Goal: Task Accomplishment & Management: Manage account settings

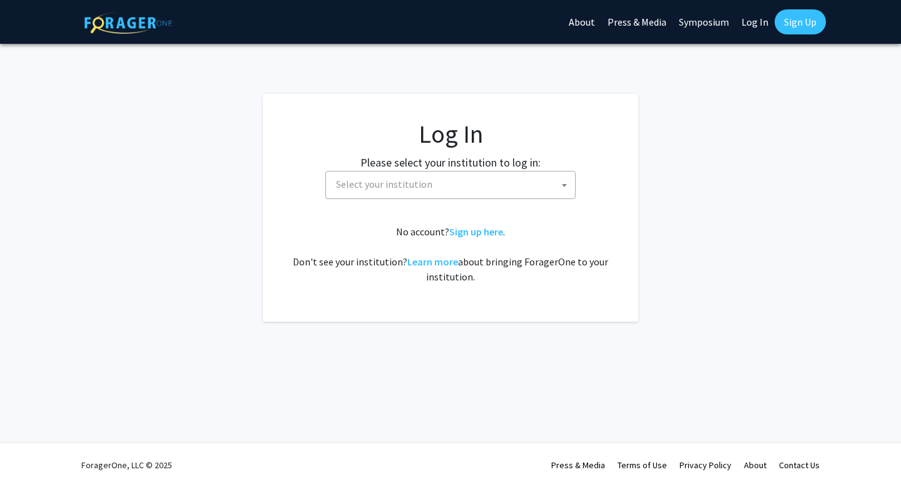
select select
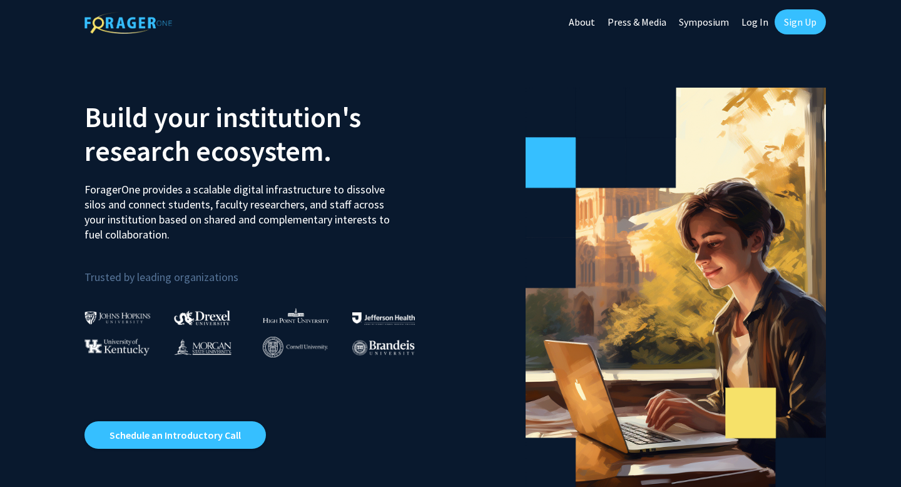
click at [807, 23] on link "Sign Up" at bounding box center [799, 21] width 51 height 25
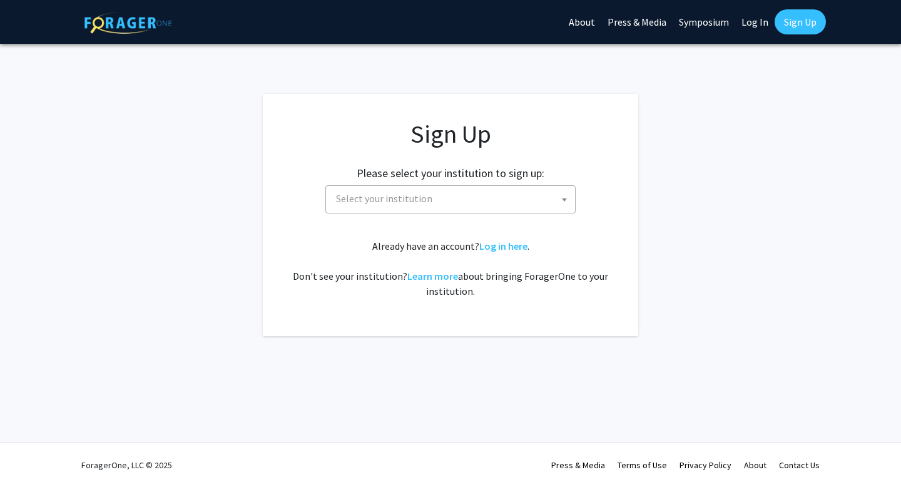
click at [478, 195] on span "Select your institution" at bounding box center [453, 199] width 244 height 26
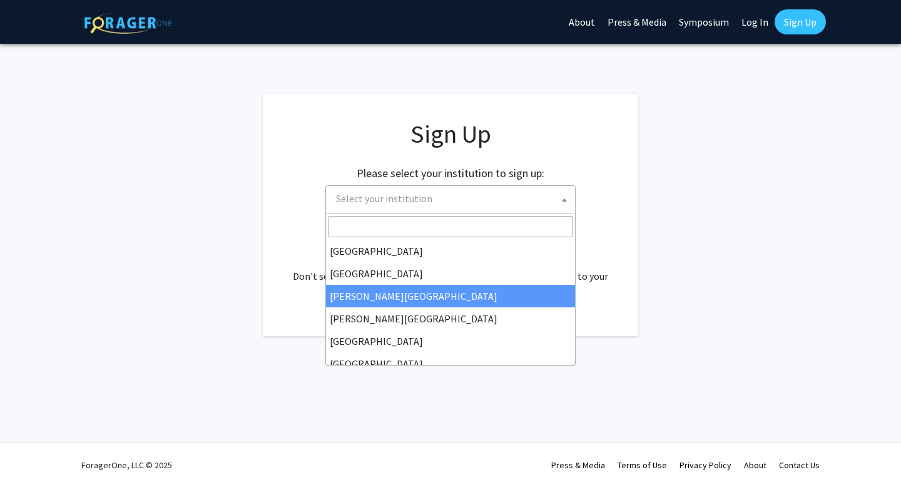
select select "5"
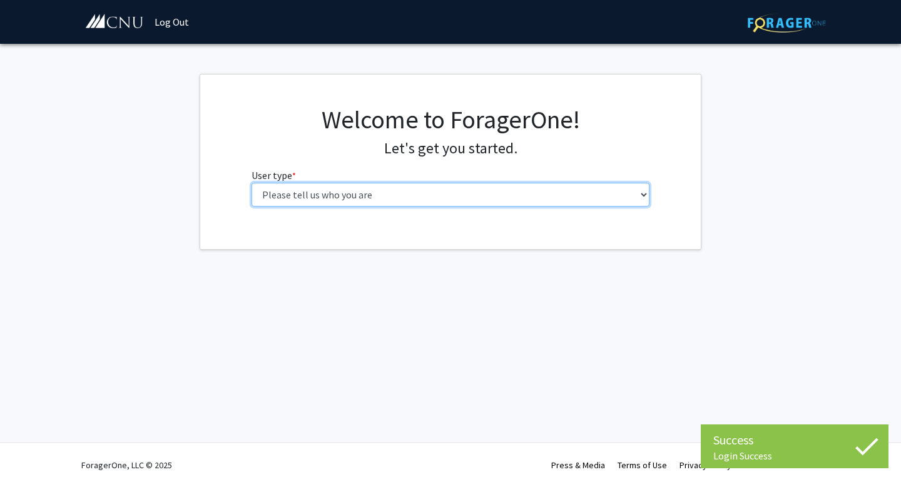
click at [532, 197] on select "Please tell us who you are Undergraduate Student Master's Student Doctoral Cand…" at bounding box center [450, 195] width 398 height 24
select select "1: undergrad"
click at [251, 183] on select "Please tell us who you are Undergraduate Student Master's Student Doctoral Cand…" at bounding box center [450, 195] width 398 height 24
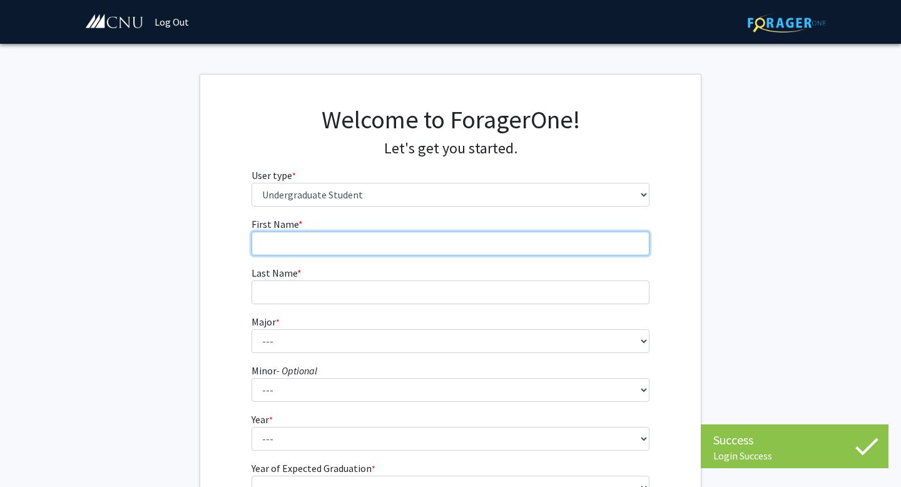
click at [283, 247] on input "First Name * required" at bounding box center [450, 243] width 398 height 24
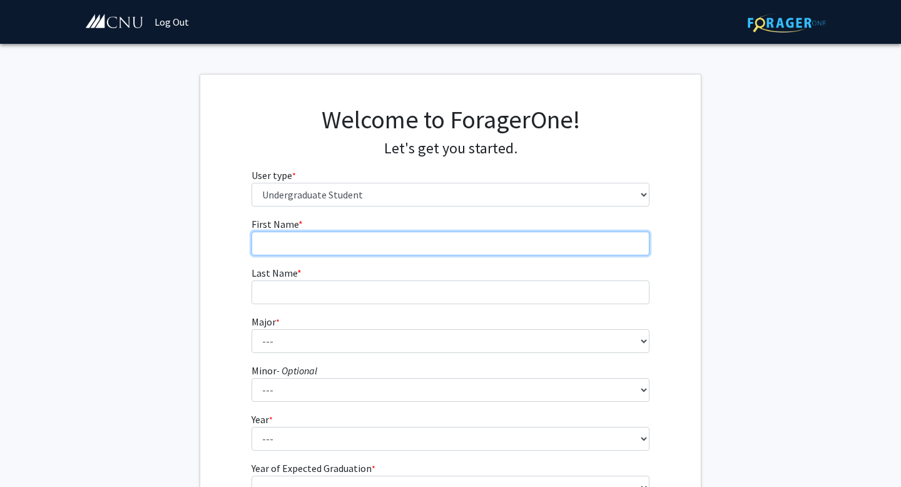
type input "Hailey"
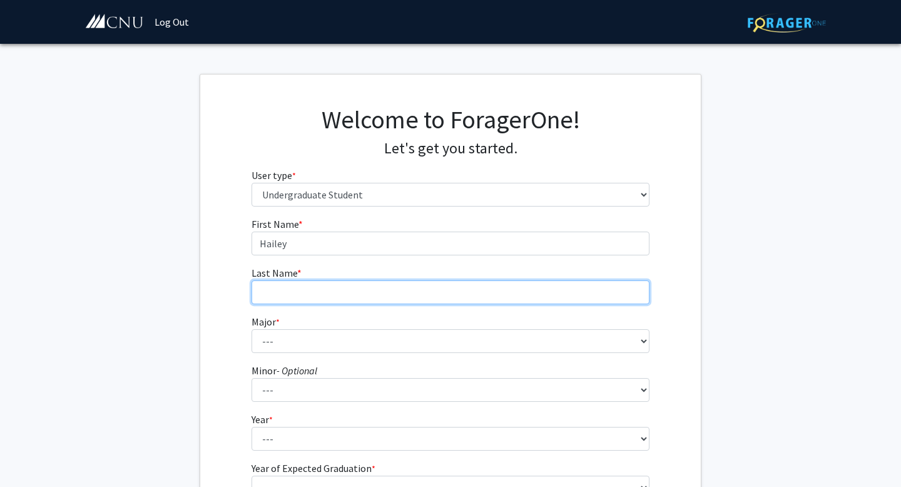
type input "Hill"
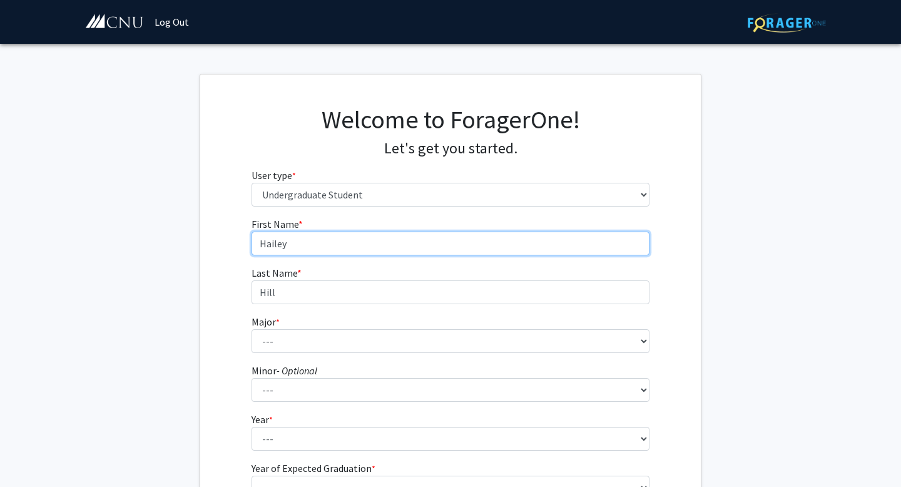
scroll to position [44, 0]
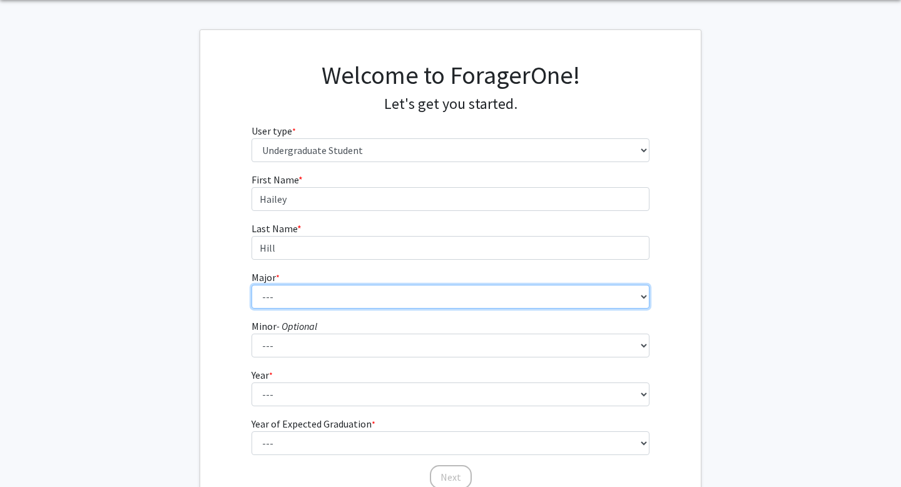
click at [275, 296] on select "--- Accounting Applied Physics Art History Biochemistry Biology Chemistry Class…" at bounding box center [450, 297] width 398 height 24
select select "16: 627"
click at [251, 285] on select "--- Accounting Applied Physics Art History Biochemistry Biology Chemistry Class…" at bounding box center [450, 297] width 398 height 24
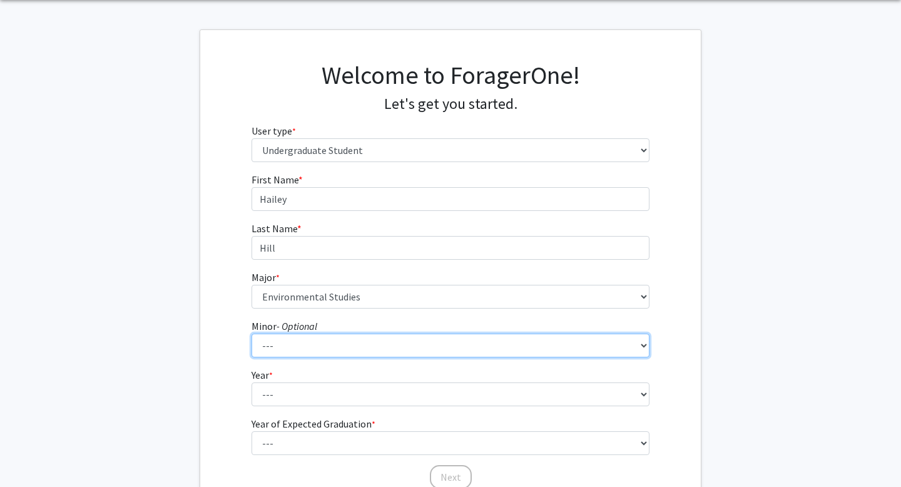
click at [318, 348] on select "--- African American Studies American Studies Anthropology Asian Studies Busine…" at bounding box center [450, 345] width 398 height 24
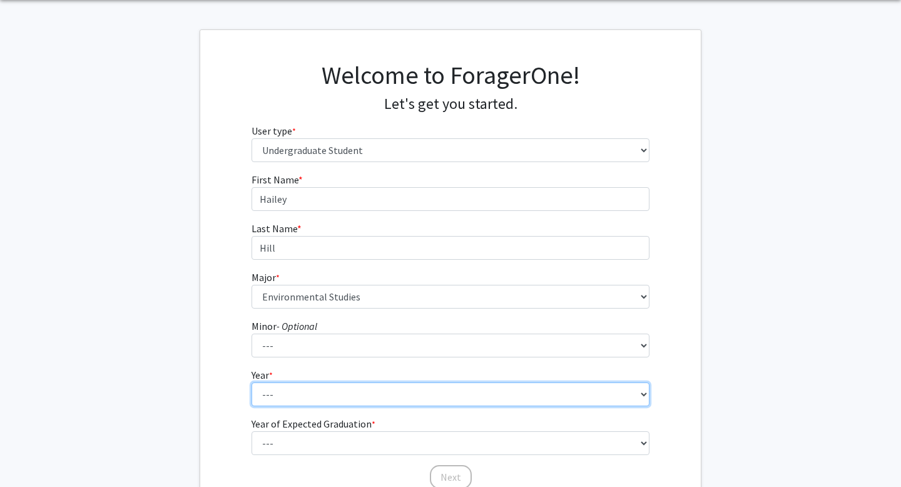
click at [286, 394] on select "--- First-year Sophomore Junior Senior Postbaccalaureate Certificate" at bounding box center [450, 394] width 398 height 24
select select "3: junior"
click at [251, 382] on select "--- First-year Sophomore Junior Senior Postbaccalaureate Certificate" at bounding box center [450, 394] width 398 height 24
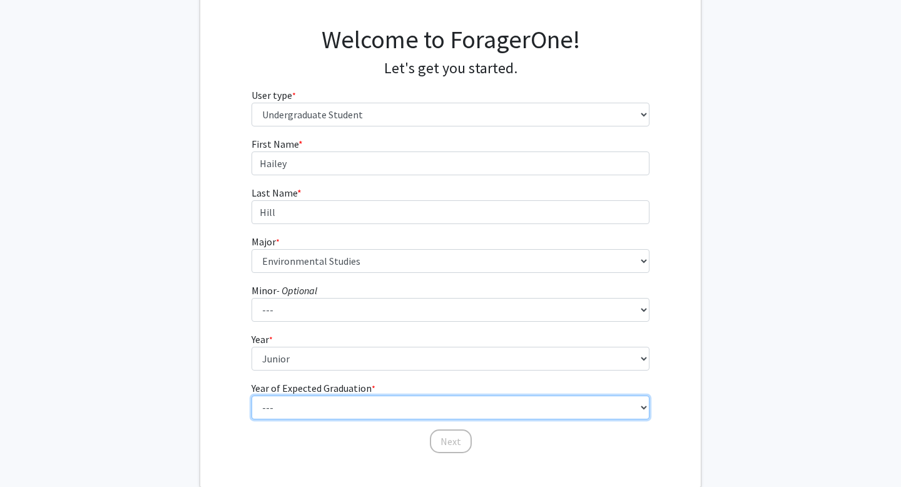
click at [303, 401] on select "--- 2025 2026 2027 2028 2029 2030 2031 2032 2033 2034" at bounding box center [450, 407] width 398 height 24
select select "3: 2027"
click at [251, 395] on select "--- 2025 2026 2027 2028 2029 2030 2031 2032 2033 2034" at bounding box center [450, 407] width 398 height 24
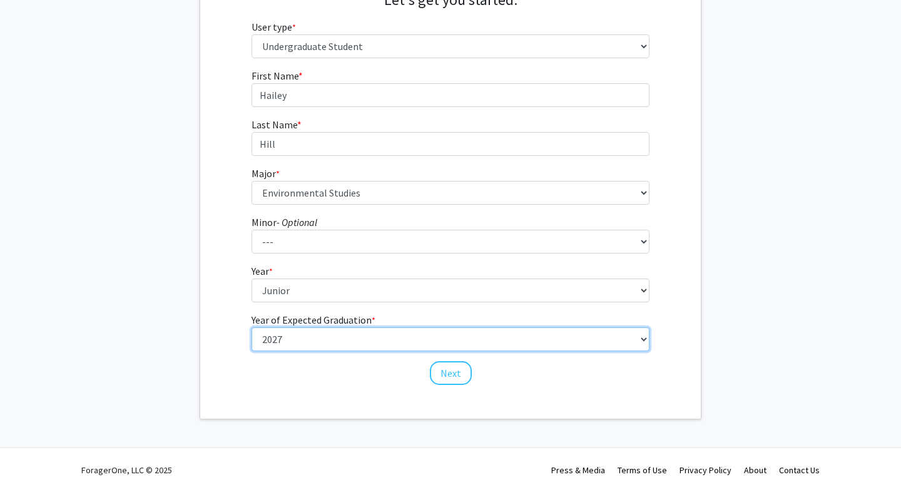
scroll to position [153, 0]
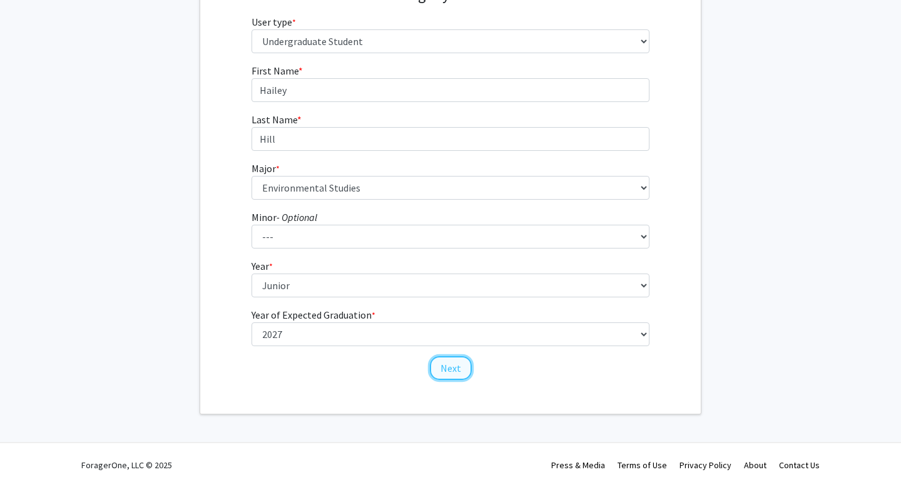
click at [447, 372] on button "Next" at bounding box center [451, 368] width 42 height 24
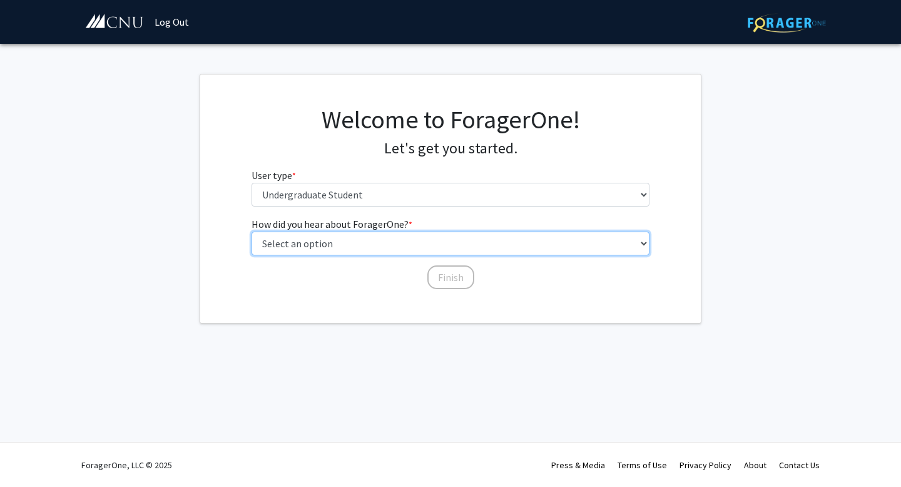
click at [349, 247] on select "Select an option Peer/student recommendation Faculty/staff recommendation Unive…" at bounding box center [450, 243] width 398 height 24
select select "2: faculty_recommendation"
click at [251, 231] on select "Select an option Peer/student recommendation Faculty/staff recommendation Unive…" at bounding box center [450, 243] width 398 height 24
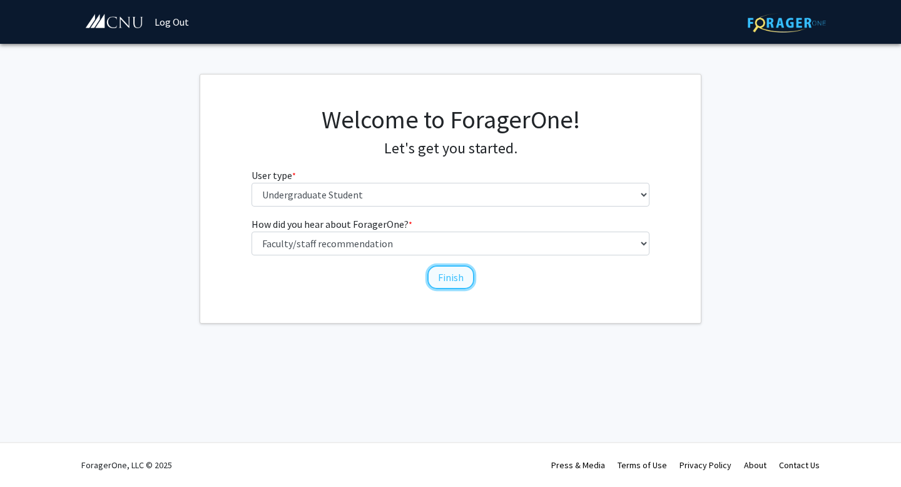
click at [450, 277] on button "Finish" at bounding box center [450, 277] width 47 height 24
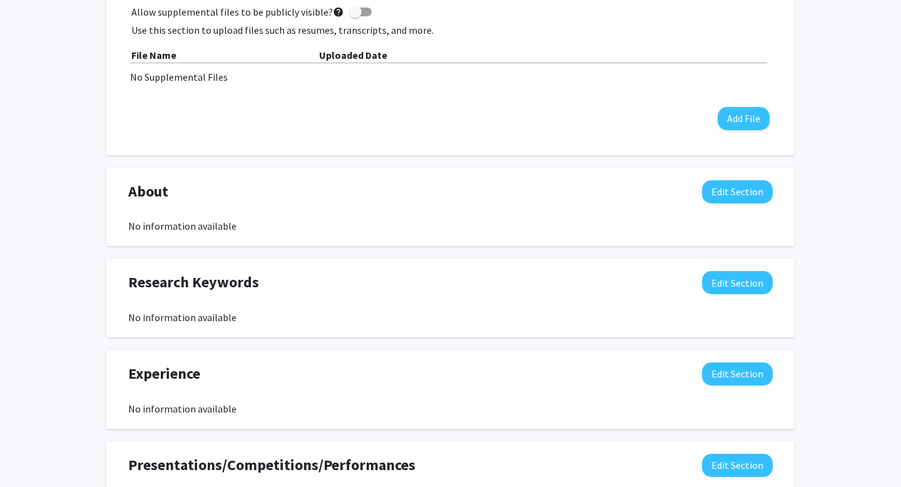
scroll to position [397, 0]
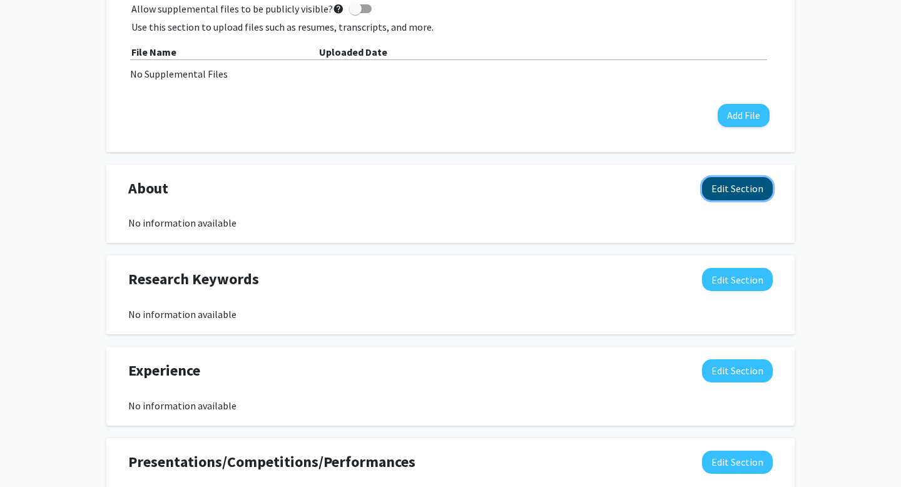
click at [720, 186] on button "Edit Section" at bounding box center [737, 188] width 71 height 23
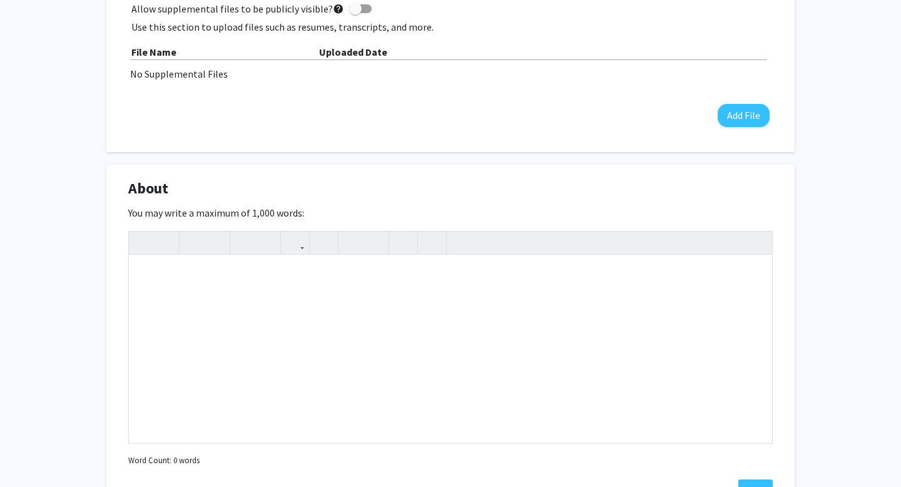
click at [760, 215] on div "You may write a maximum of 1,000 words: Insert link Remove link Word Count: 0 w…" at bounding box center [450, 337] width 644 height 264
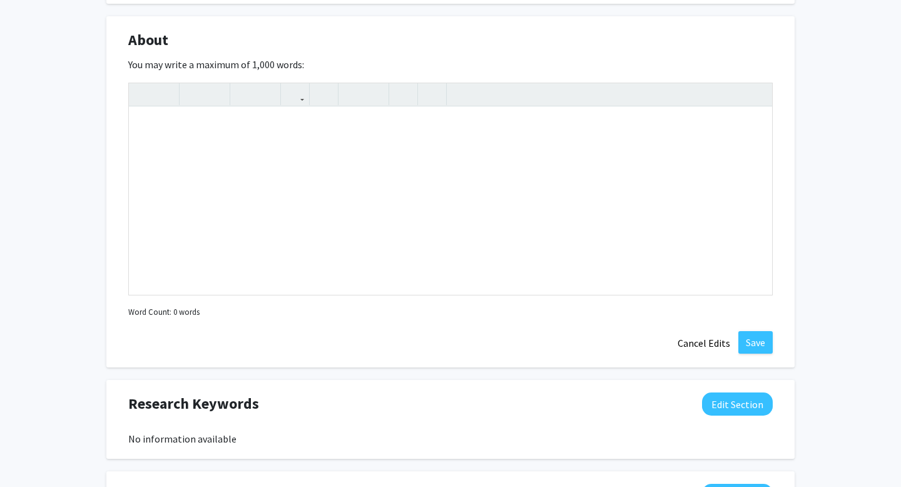
scroll to position [547, 0]
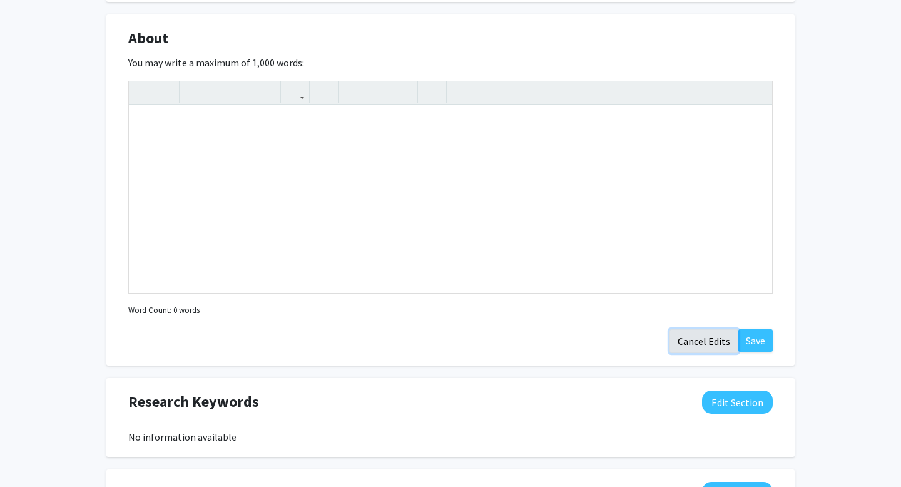
click at [697, 342] on button "Cancel Edits" at bounding box center [703, 341] width 69 height 24
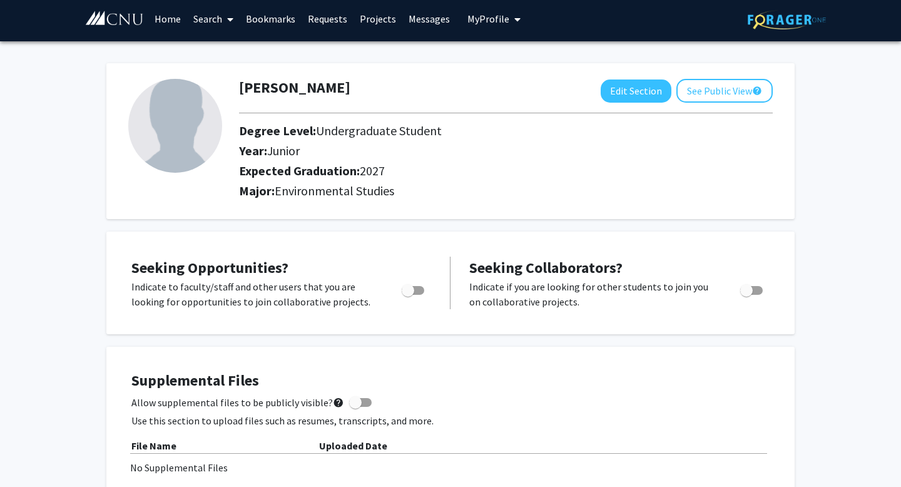
scroll to position [0, 0]
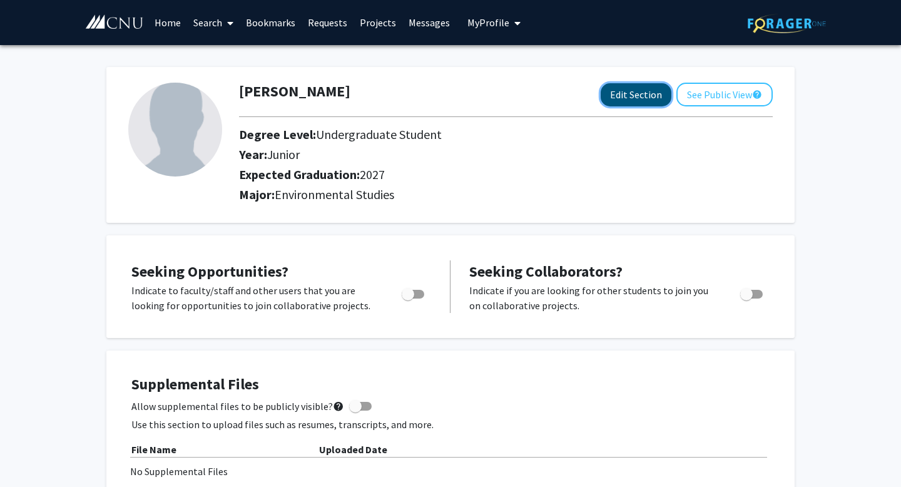
click at [643, 96] on button "Edit Section" at bounding box center [635, 94] width 71 height 23
select select "junior"
select select "2027"
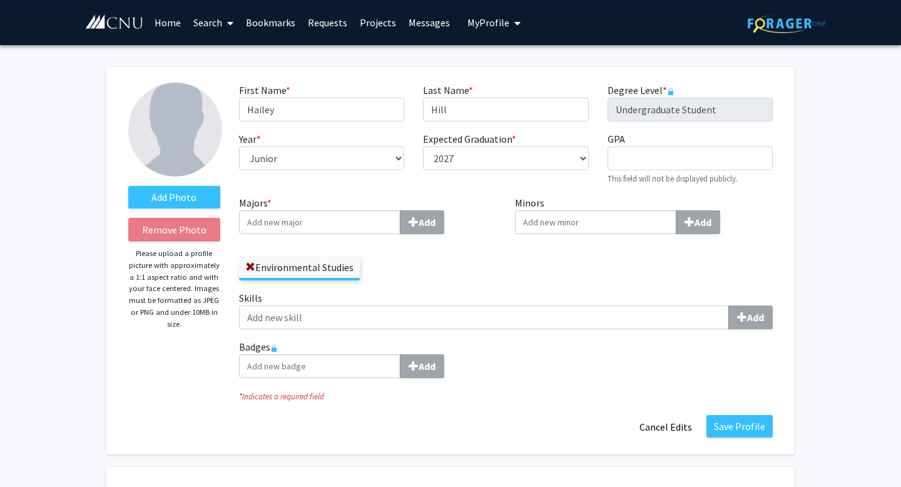
click at [376, 223] on input "Majors * Add" at bounding box center [319, 222] width 161 height 24
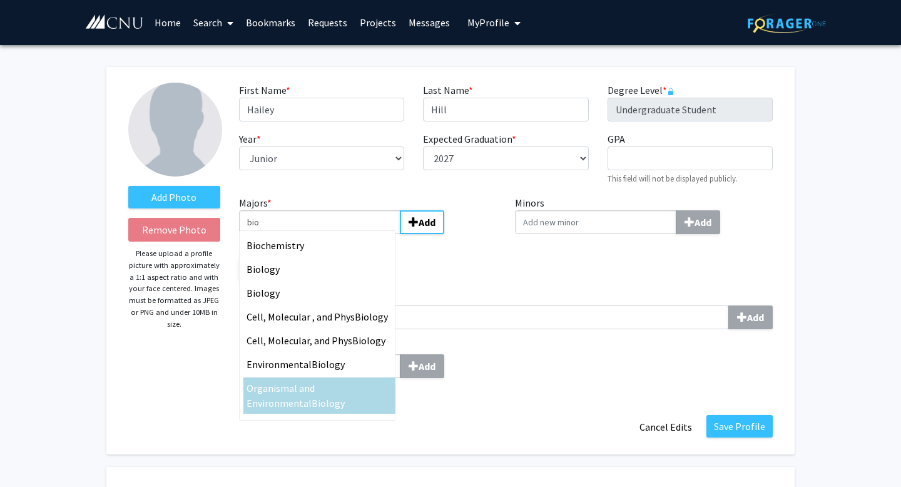
type input "bio"
click at [309, 393] on span "Organismal and Environmental" at bounding box center [280, 396] width 68 height 28
click at [309, 234] on input "bio" at bounding box center [319, 222] width 161 height 24
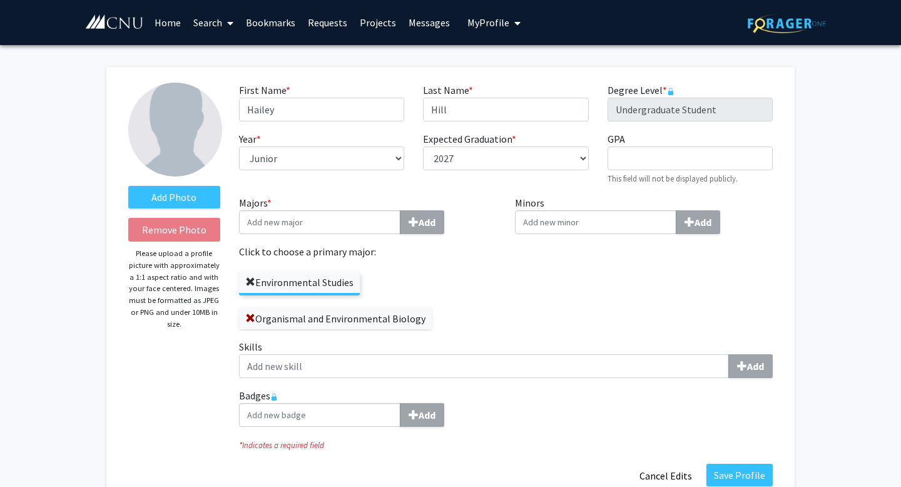
click at [248, 283] on span at bounding box center [250, 282] width 10 height 10
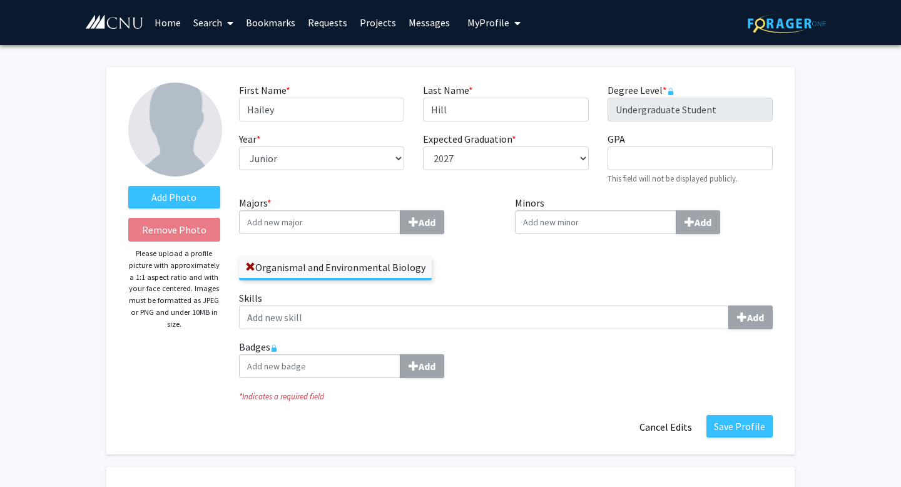
click at [562, 228] on input "Minors Add" at bounding box center [595, 222] width 161 height 24
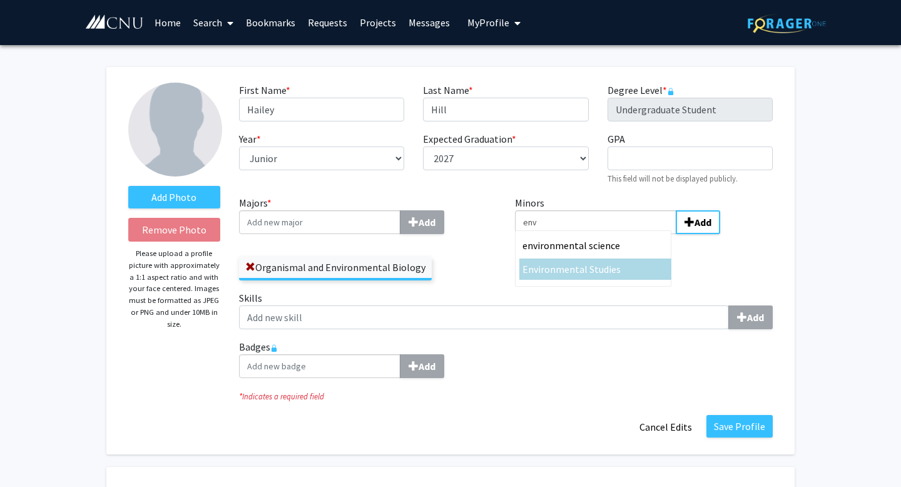
type input "env"
click at [617, 273] on div "Env ironmental Studies" at bounding box center [595, 268] width 146 height 15
click at [617, 234] on input "env" at bounding box center [595, 222] width 161 height 24
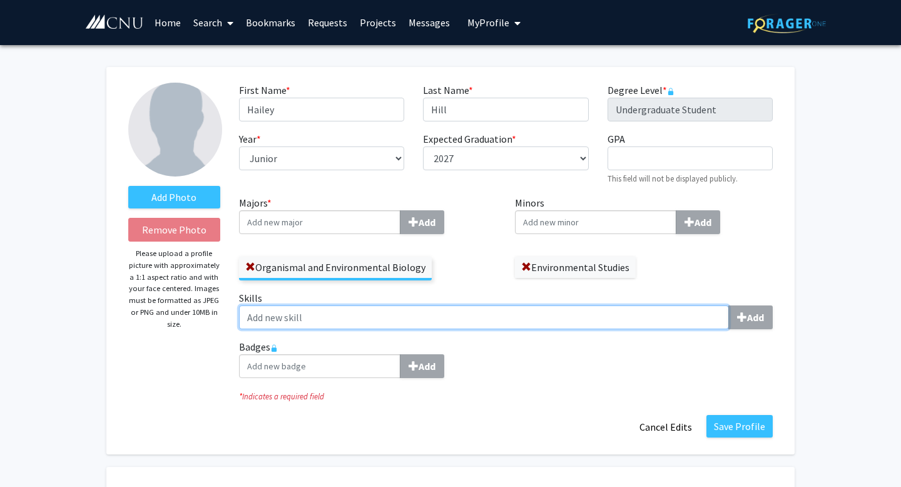
click at [291, 320] on input "Skills Add" at bounding box center [484, 317] width 490 height 24
click at [648, 321] on input "Skills Add" at bounding box center [484, 317] width 490 height 24
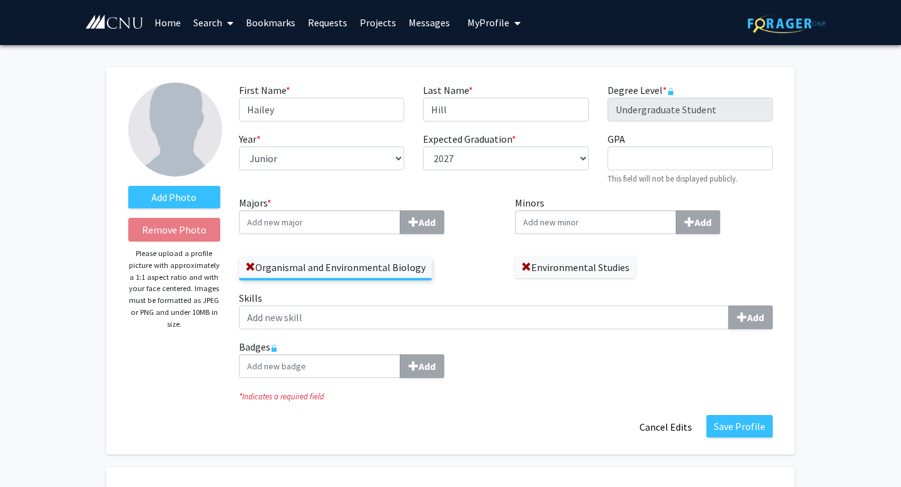
click at [560, 368] on div "Add" at bounding box center [505, 366] width 533 height 24
click at [176, 193] on label "Add Photo" at bounding box center [174, 197] width 92 height 23
click at [0, 0] on input "Add Photo" at bounding box center [0, 0] width 0 height 0
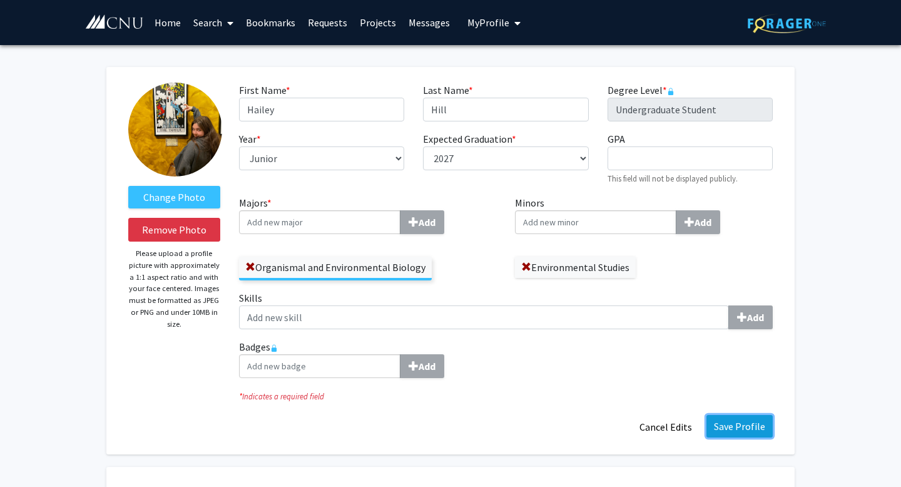
click at [750, 424] on button "Save Profile" at bounding box center [739, 426] width 66 height 23
